Goal: Find specific page/section: Find specific page/section

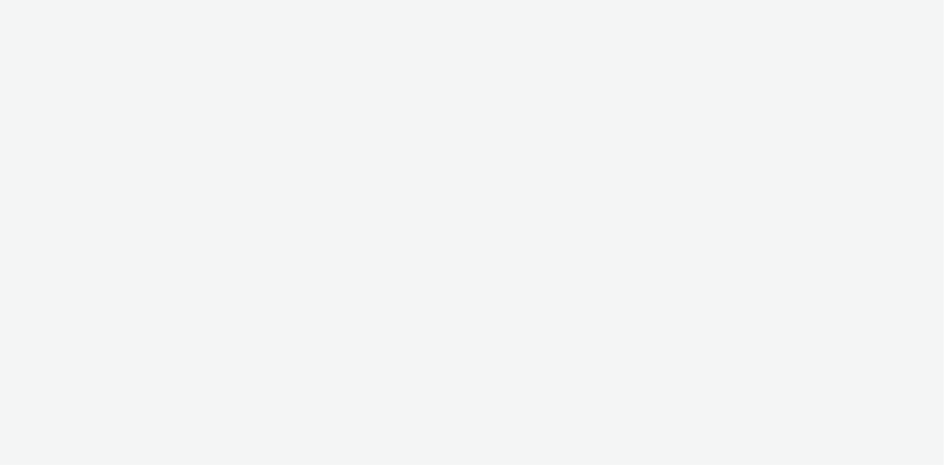
select select "ac009755-aa48-4799-8050-7a339a378eb8"
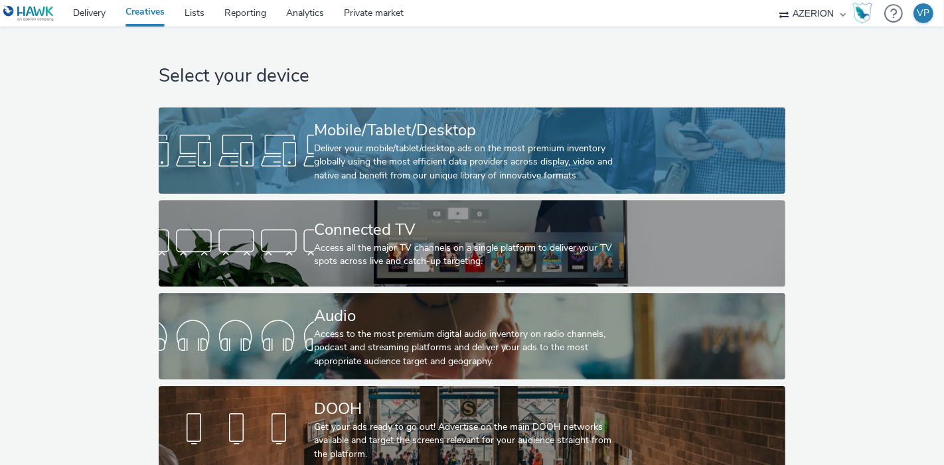
click at [417, 145] on div "Deliver your mobile/tablet/desktop ads on the most premium inventory globally u…" at bounding box center [469, 162] width 311 height 40
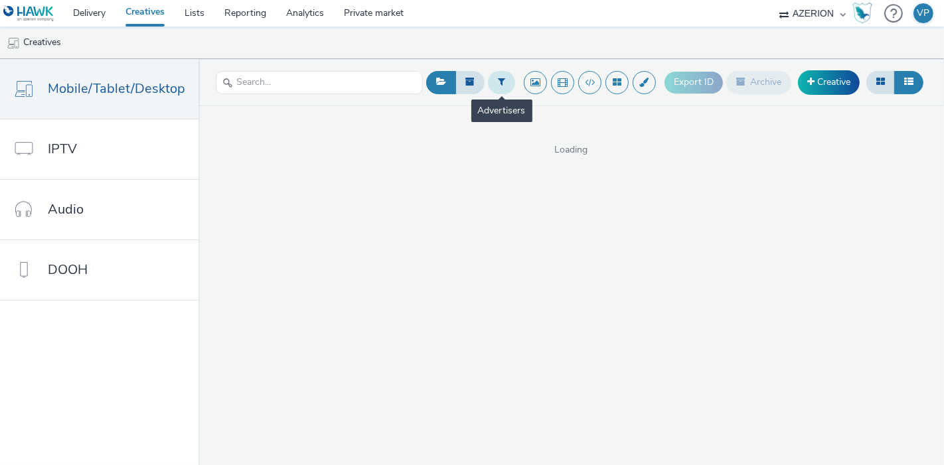
click at [504, 90] on button at bounding box center [501, 82] width 27 height 23
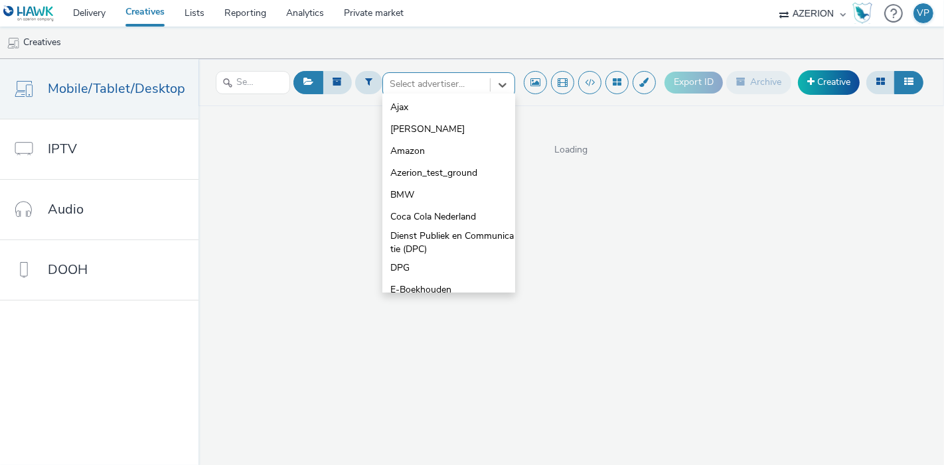
click at [407, 80] on div at bounding box center [437, 84] width 94 height 16
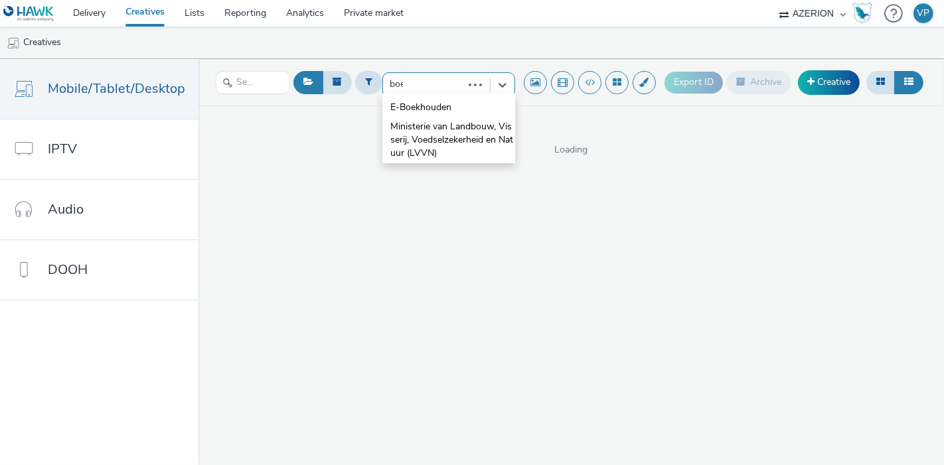
type input "boek"
click at [411, 113] on span "E-Boekhouden" at bounding box center [420, 107] width 61 height 13
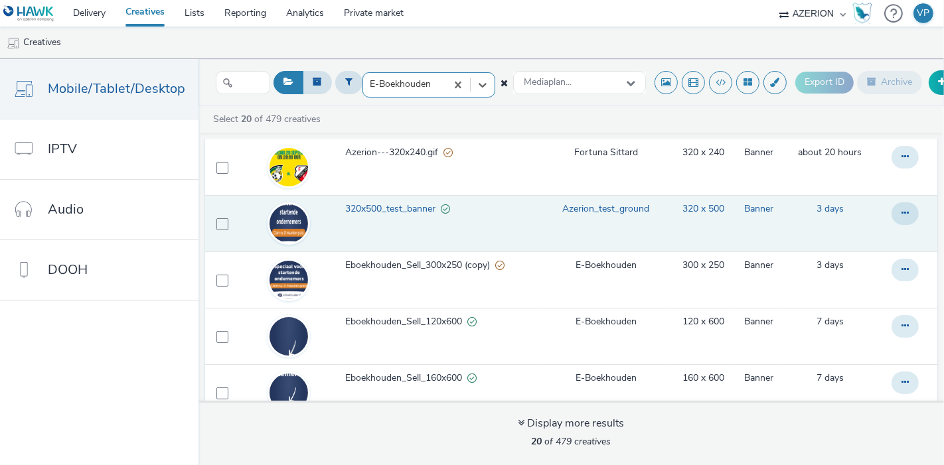
scroll to position [221, 0]
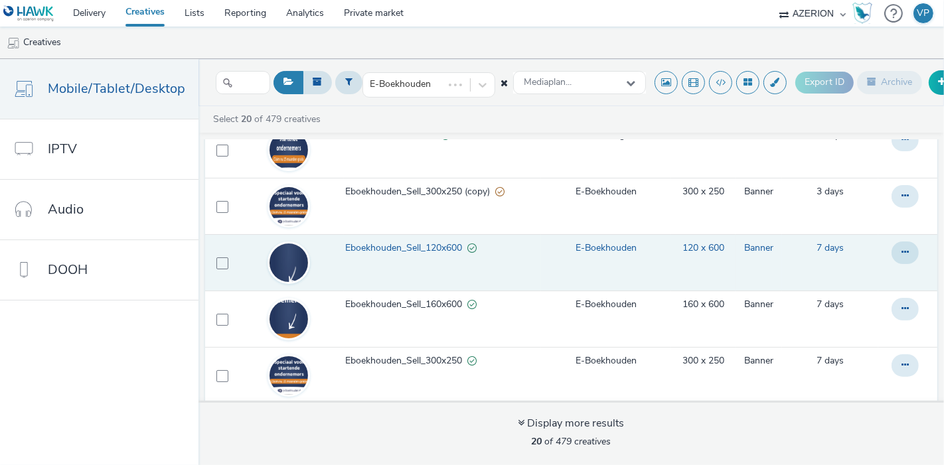
click at [359, 247] on span "Eboekhouden_Sell_120x600" at bounding box center [406, 248] width 122 height 13
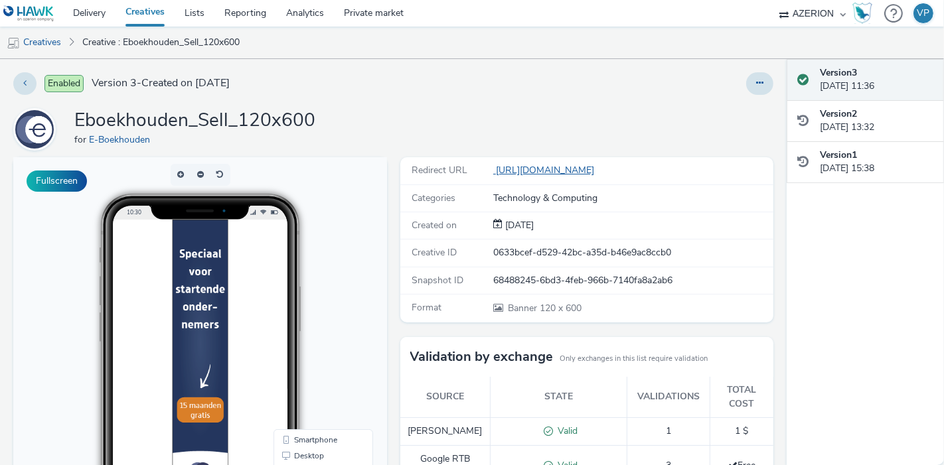
click at [580, 169] on link "[URL][DOMAIN_NAME]" at bounding box center [546, 170] width 106 height 13
click at [314, 13] on link "Analytics" at bounding box center [305, 13] width 58 height 27
drag, startPoint x: 421, startPoint y: 44, endPoint x: 401, endPoint y: 86, distance: 46.0
click at [420, 45] on ul "Creatives Creative : Eboekhouden_Sell_120x600" at bounding box center [472, 43] width 944 height 32
